Goal: Task Accomplishment & Management: Use online tool/utility

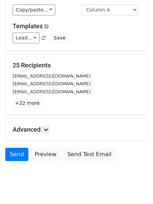
scroll to position [67, 0]
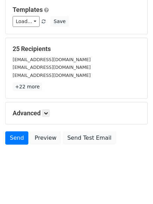
drag, startPoint x: 39, startPoint y: 105, endPoint x: 44, endPoint y: 105, distance: 4.2
click at [44, 105] on div "Advanced Tracking Track Opens UTM Codes Track Clicks Filters Only include sprea…" at bounding box center [76, 113] width 141 height 22
click at [45, 110] on link at bounding box center [46, 113] width 8 height 8
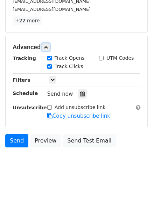
scroll to position [134, 0]
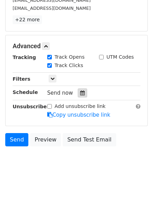
click at [78, 92] on div at bounding box center [82, 92] width 9 height 9
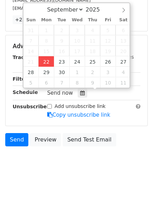
type input "2025-09-22 12:00"
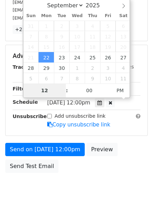
type input "4"
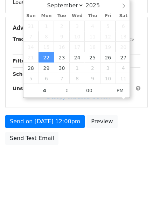
type input "2025-09-22 16:00"
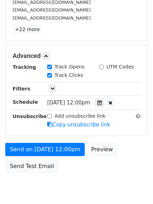
click at [79, 171] on body "New Campaign Daily emails left: 50 Google Sheet: Regulars Variables Copy/paste.…" at bounding box center [76, 43] width 153 height 324
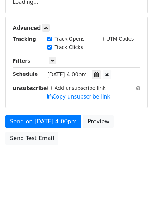
scroll to position [134, 0]
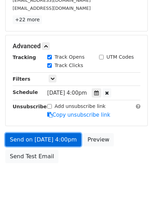
click at [46, 139] on link "Send on Sep 22 at 4:00pm" at bounding box center [43, 139] width 76 height 13
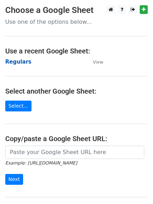
click at [15, 60] on strong "Regulars" at bounding box center [18, 62] width 26 height 6
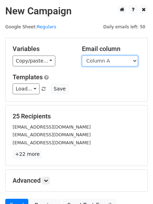
click at [103, 62] on select "Column A Column B Column C Column D Column E Column F" at bounding box center [110, 61] width 56 height 11
select select "Column B"
click at [82, 56] on select "Column A Column B Column C Column D Column E Column F" at bounding box center [110, 61] width 56 height 11
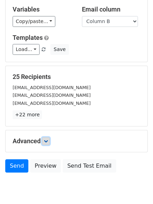
click at [47, 139] on icon at bounding box center [46, 141] width 4 height 4
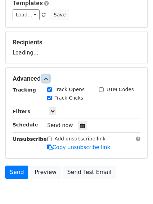
scroll to position [104, 0]
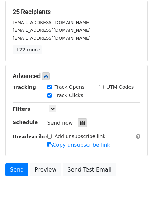
click at [80, 121] on icon at bounding box center [82, 122] width 5 height 5
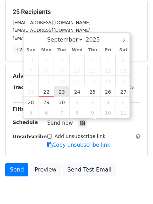
type input "2025-09-23 12:00"
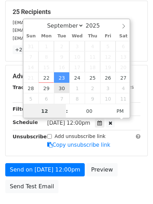
scroll to position [0, 0]
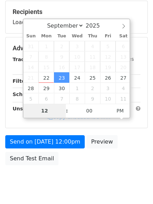
type input "5"
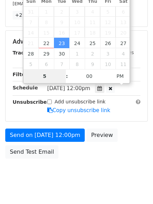
scroll to position [153, 0]
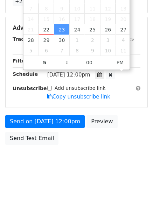
type input "2025-09-23 17:00"
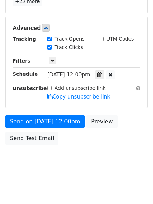
click at [75, 172] on body "New Campaign Daily emails left: 50 Google Sheet: Regulars Variables Copy/paste.…" at bounding box center [76, 15] width 153 height 324
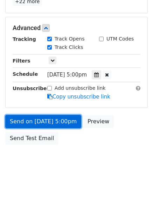
click at [41, 122] on link "Send on Sep 23 at 5:00pm" at bounding box center [43, 121] width 76 height 13
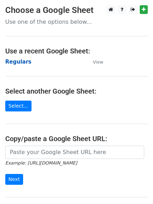
click at [15, 60] on strong "Regulars" at bounding box center [18, 62] width 26 height 6
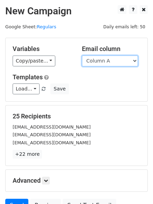
drag, startPoint x: 0, startPoint y: 0, endPoint x: 98, endPoint y: 64, distance: 117.1
click at [98, 62] on select "Column A Column B Column C Column D Column E Column F" at bounding box center [110, 61] width 56 height 11
select select "Column C"
click at [82, 56] on select "Column A Column B Column C Column D Column E Column F" at bounding box center [110, 61] width 56 height 11
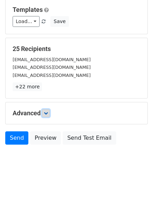
click at [47, 109] on link at bounding box center [46, 113] width 8 height 8
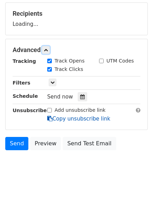
scroll to position [103, 0]
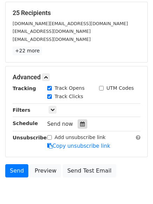
click at [80, 123] on icon at bounding box center [82, 123] width 5 height 5
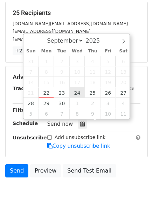
type input "[DATE] 12:00"
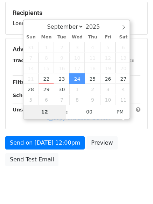
type input "6"
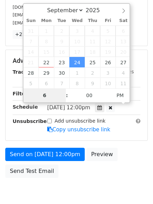
scroll to position [125, 0]
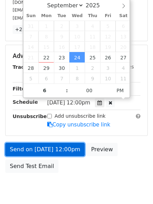
type input "[DATE] 18:00"
click at [61, 147] on link "Send on [DATE] 12:00pm" at bounding box center [44, 149] width 79 height 13
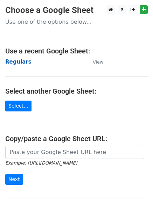
click at [21, 61] on strong "Regulars" at bounding box center [18, 62] width 26 height 6
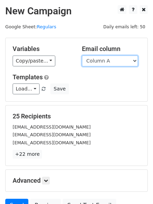
drag, startPoint x: 0, startPoint y: 0, endPoint x: 105, endPoint y: 62, distance: 122.6
click at [102, 60] on select "Column A Column B Column C Column D Column E Column F" at bounding box center [110, 61] width 56 height 11
select select "Column D"
click at [82, 56] on select "Column A Column B Column C Column D Column E Column F" at bounding box center [110, 61] width 56 height 11
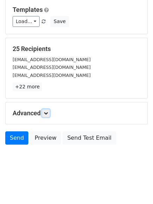
drag, startPoint x: 47, startPoint y: 112, endPoint x: 59, endPoint y: 121, distance: 14.7
click at [47, 111] on icon at bounding box center [46, 113] width 4 height 4
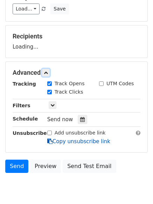
scroll to position [90, 0]
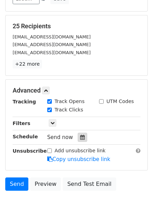
click at [80, 135] on icon at bounding box center [82, 137] width 5 height 5
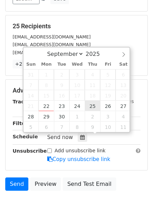
type input "2025-09-25 12:00"
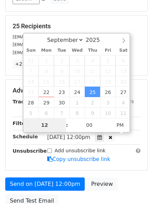
type input "7"
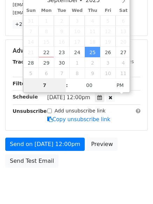
scroll to position [153, 0]
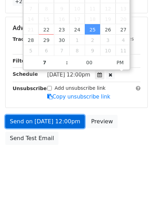
type input "2025-09-25 19:00"
click at [42, 123] on link "Send on Sep 25 at 12:00pm" at bounding box center [44, 121] width 79 height 13
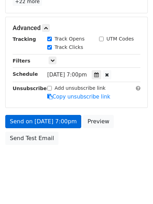
scroll to position [125, 0]
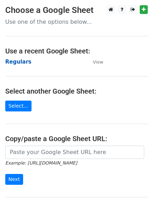
click at [17, 62] on strong "Regulars" at bounding box center [18, 62] width 26 height 6
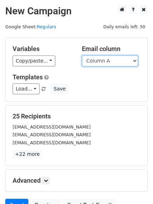
click at [102, 65] on select "Column A Column B Column C Column D Column E Column F" at bounding box center [110, 61] width 56 height 11
select select "Column E"
click at [82, 56] on select "Column A Column B Column C Column D Column E Column F" at bounding box center [110, 61] width 56 height 11
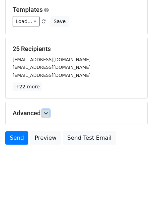
click at [47, 110] on link at bounding box center [46, 113] width 8 height 8
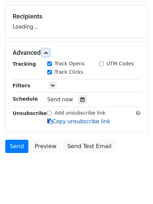
scroll to position [101, 0]
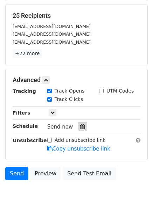
click at [78, 124] on div at bounding box center [82, 126] width 9 height 9
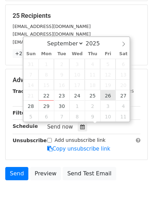
type input "2025-09-26 12:00"
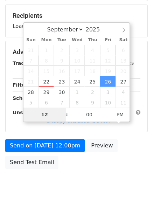
type input "8"
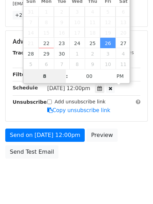
scroll to position [153, 0]
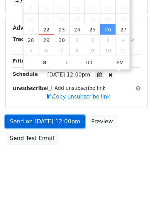
type input "2025-09-26 20:00"
click at [45, 122] on link "Send on Sep 26 at 12:00pm" at bounding box center [44, 121] width 79 height 13
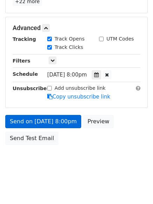
scroll to position [125, 0]
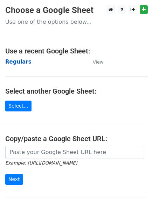
click at [19, 63] on strong "Regulars" at bounding box center [18, 62] width 26 height 6
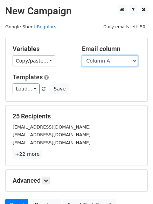
click at [107, 63] on select "Column A Column B Column C Column D Column E Column F" at bounding box center [110, 61] width 56 height 11
select select "Column F"
click at [82, 56] on select "Column A Column B Column C Column D Column E Column F" at bounding box center [110, 61] width 56 height 11
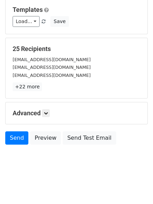
click at [42, 112] on h5 "Advanced" at bounding box center [76, 113] width 127 height 8
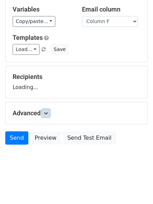
click at [46, 113] on icon at bounding box center [46, 113] width 4 height 4
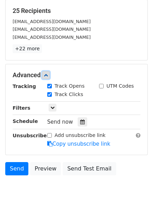
scroll to position [106, 0]
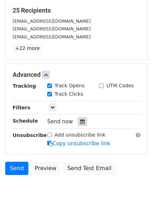
click at [80, 120] on icon at bounding box center [82, 121] width 5 height 5
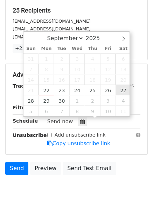
type input "2025-09-27 12:00"
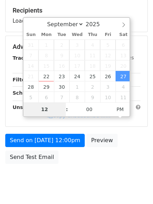
type input "9"
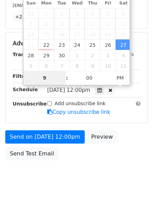
scroll to position [153, 0]
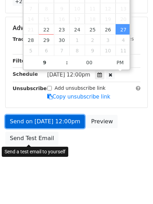
type input "2025-09-27 21:00"
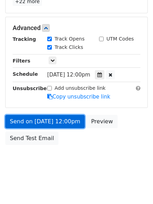
click at [43, 122] on link "Send on Sep 27 at 12:00pm" at bounding box center [44, 121] width 79 height 13
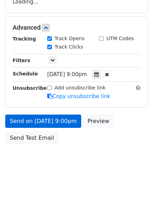
scroll to position [125, 0]
